Goal: Find specific page/section: Find specific page/section

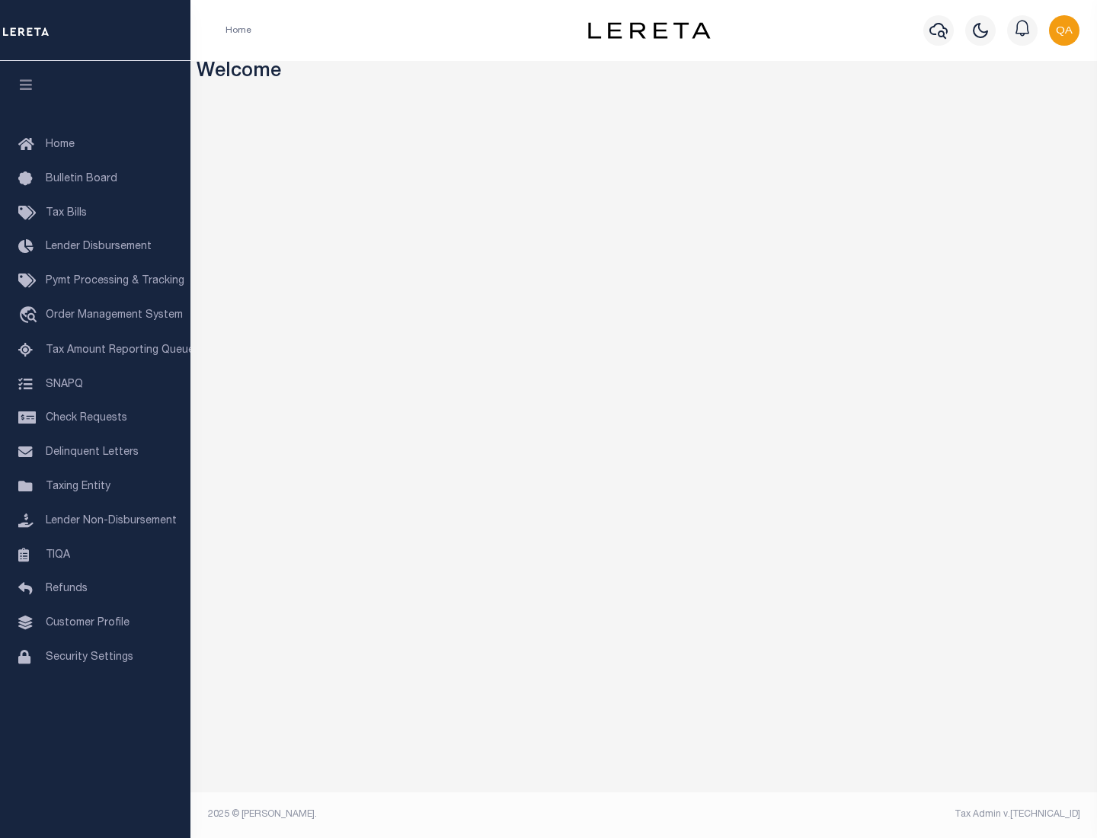
click at [95, 418] on span "Check Requests" at bounding box center [87, 418] width 82 height 11
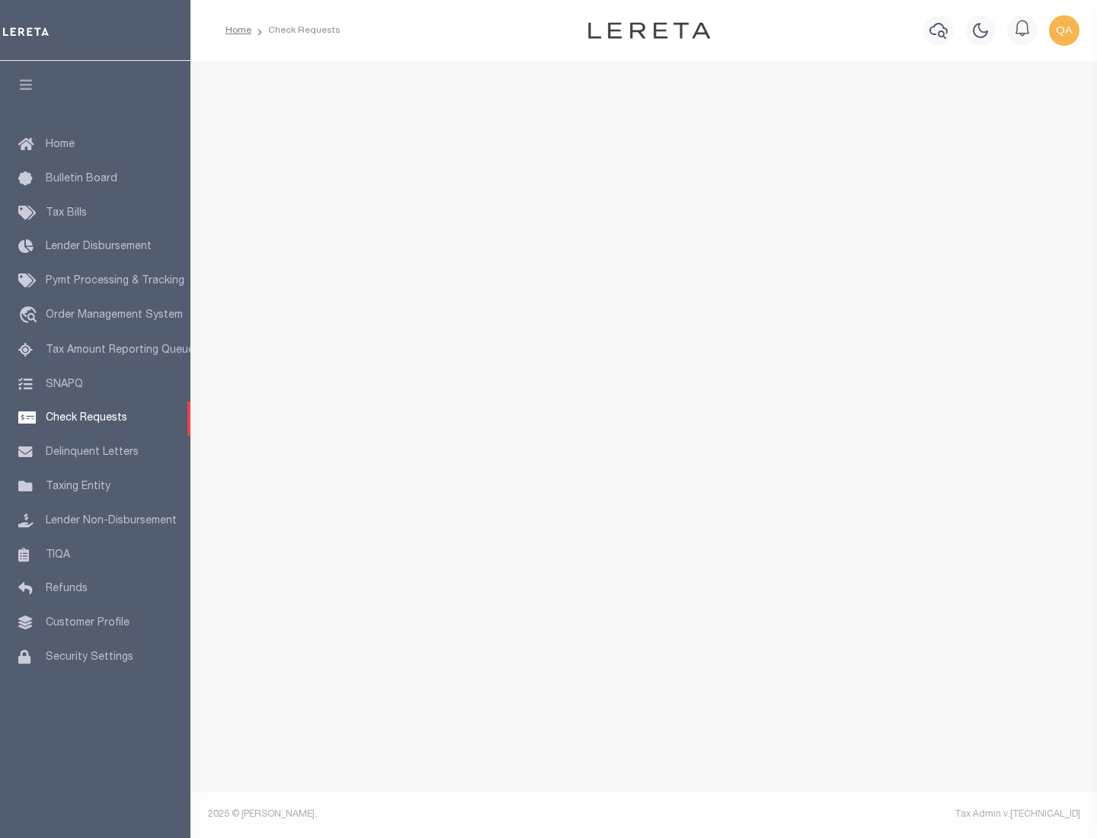
select select "50"
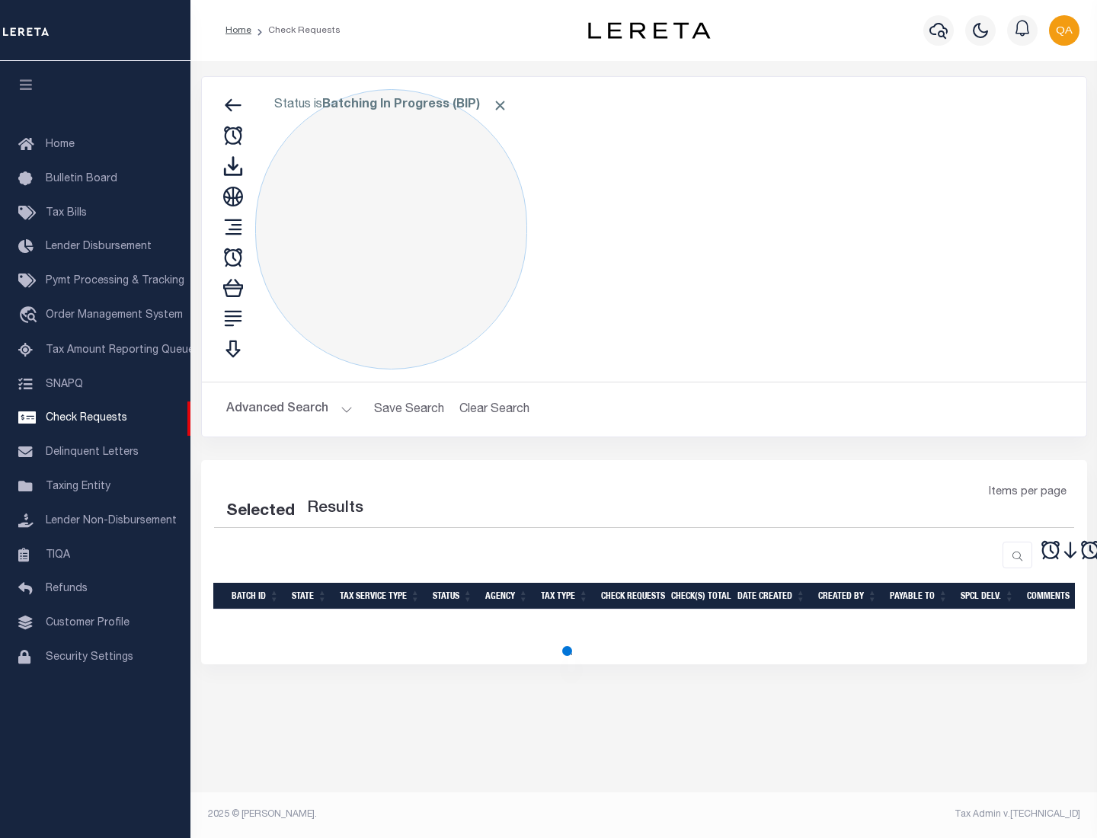
select select "50"
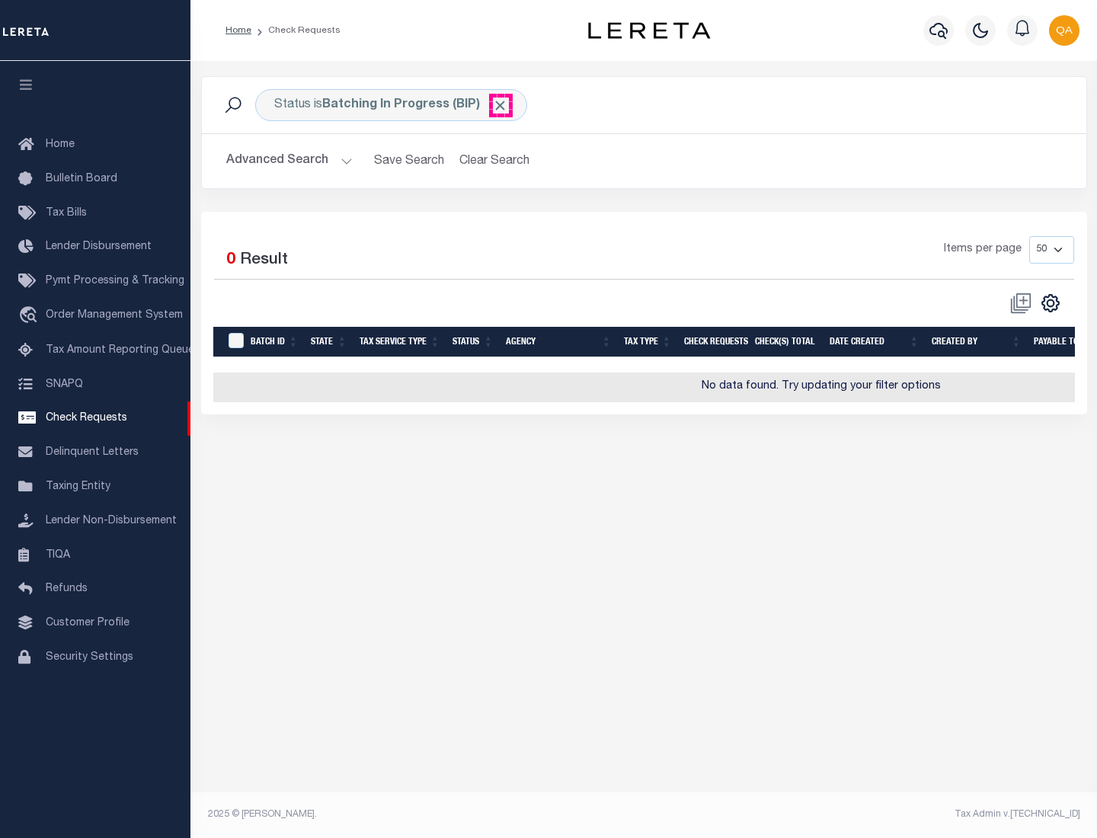
click at [501, 105] on span "Click to Remove" at bounding box center [500, 106] width 16 height 16
